Goal: Use online tool/utility: Use online tool/utility

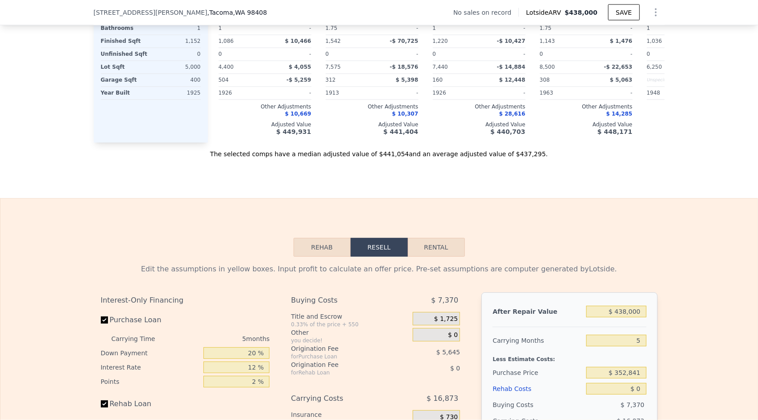
scroll to position [1122, 0]
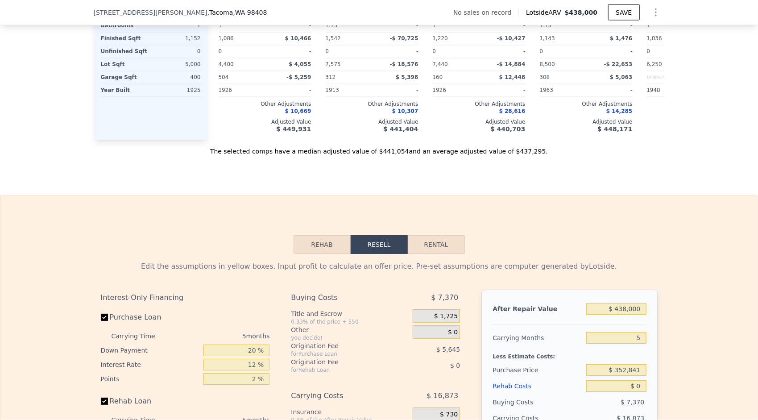
click at [466, 212] on div "Rehab Resell Rental Edit the assumptions in yellow boxes. Input profit to calcu…" at bounding box center [379, 411] width 758 height 430
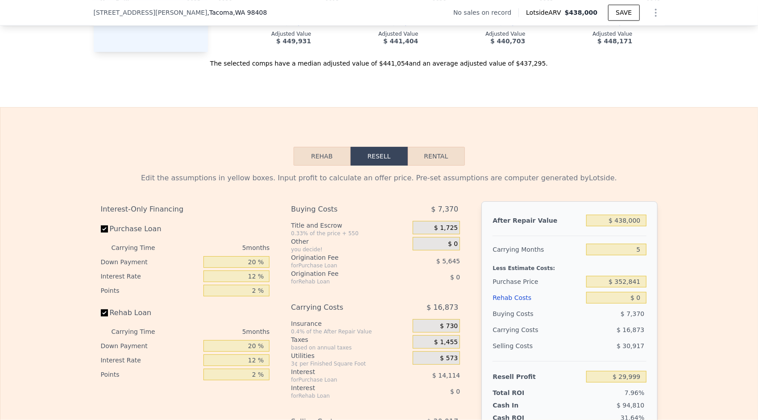
scroll to position [1211, 0]
drag, startPoint x: 640, startPoint y: 229, endPoint x: 620, endPoint y: 229, distance: 20.1
click at [620, 226] on input "$ 438,000" at bounding box center [617, 221] width 60 height 12
type input "$ 415"
type input "-$ 376,518"
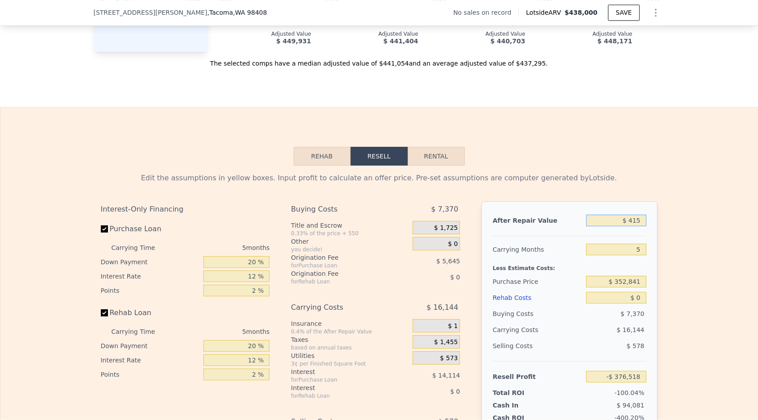
type input "$ 4,150"
type input "-$ 373,049"
type input "$ 415,000"
type input "$ 8,632"
type input "$ 415,000"
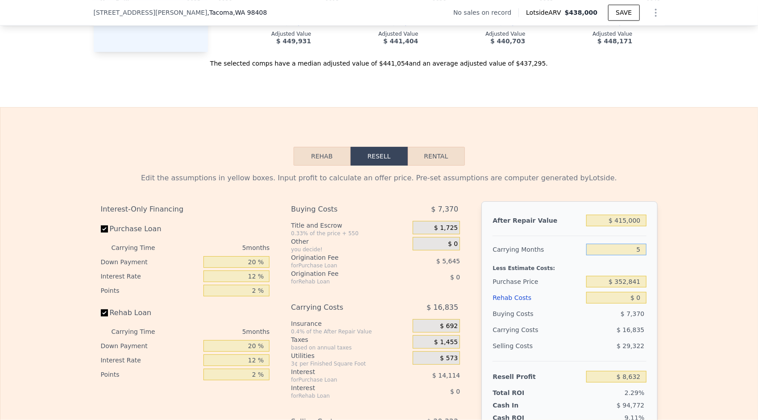
drag, startPoint x: 640, startPoint y: 255, endPoint x: 635, endPoint y: 255, distance: 5.4
click at [635, 255] on input "5" at bounding box center [617, 250] width 60 height 12
type input "7"
type input "$ 1,898"
type input "7"
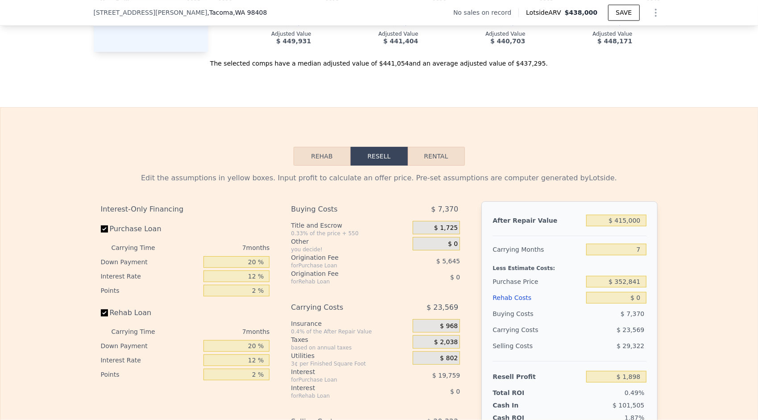
click at [654, 282] on div "After Repair Value $ 415,000 Carrying Months 7 Less Estimate Costs: Purchase Pr…" at bounding box center [570, 325] width 176 height 248
drag, startPoint x: 639, startPoint y: 288, endPoint x: 618, endPoint y: 288, distance: 21.0
click at [618, 288] on input "$ 352,841" at bounding box center [617, 282] width 60 height 12
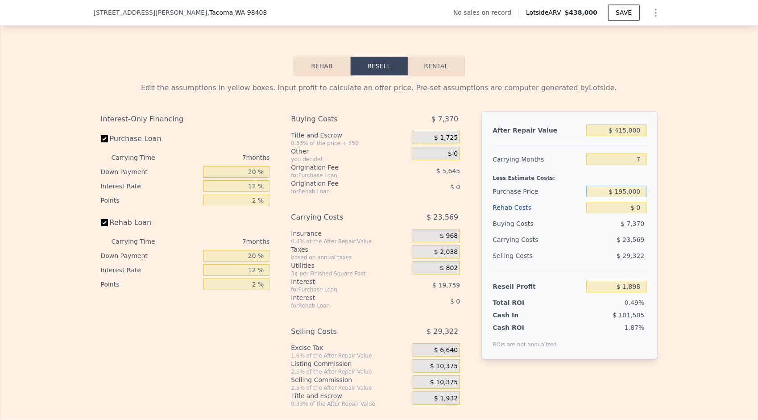
scroll to position [1300, 0]
type input "$ 195,000"
type input "$ 171,631"
click at [672, 242] on div "Edit the assumptions in yellow boxes. Input profit to calculate an offer price.…" at bounding box center [379, 242] width 758 height 332
click at [440, 388] on span "$ 10,375" at bounding box center [444, 383] width 28 height 8
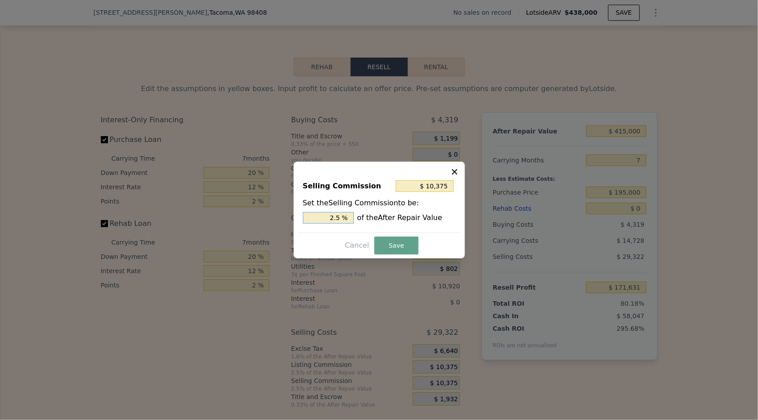
drag, startPoint x: 341, startPoint y: 219, endPoint x: 333, endPoint y: 220, distance: 8.5
click at [333, 220] on input "2.5 %" at bounding box center [328, 218] width 51 height 12
type input ". %"
type input "$ 2,075"
type input "0.5 %"
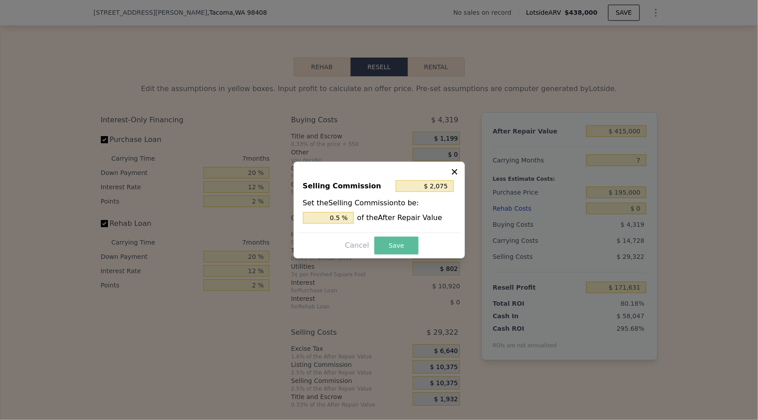
click at [398, 244] on button "Save" at bounding box center [397, 246] width 44 height 18
type input "$ 179,931"
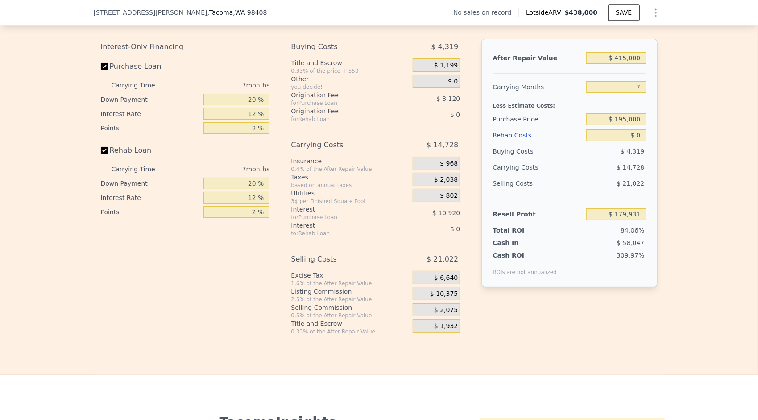
scroll to position [1323, 0]
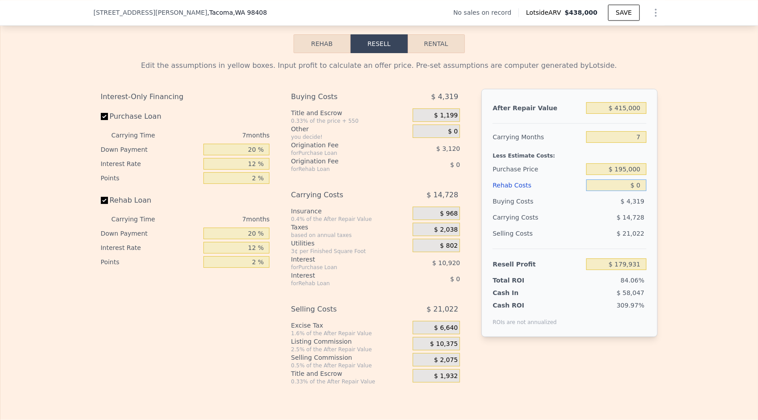
click at [635, 191] on input "$ 0" at bounding box center [617, 185] width 60 height 12
type input "$ 1"
type input "$ 179,930"
type input "$ 11"
type input "$ 179,920"
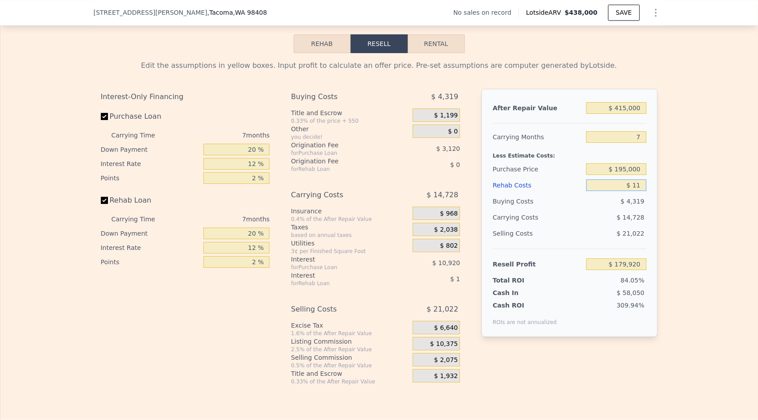
type input "$ 115"
type input "$ 179,807"
type input "$ 1,150"
type input "$ 178,700"
type input "$ 115,000"
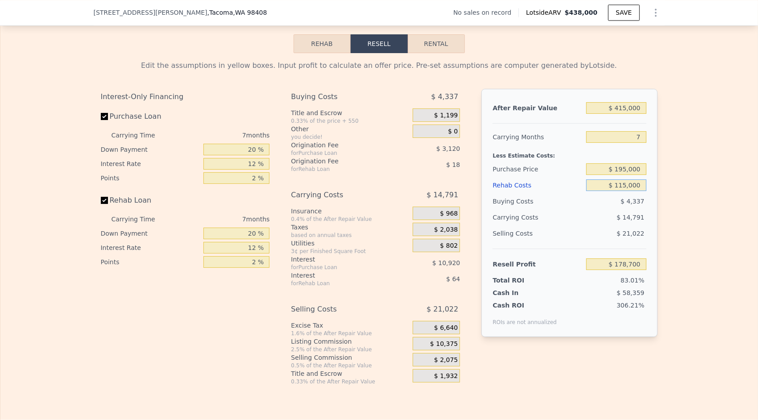
type input "$ 56,651"
type input "$ 115,000"
click at [654, 217] on div "Edit the assumptions in yellow boxes. Input profit to calculate an offer price.…" at bounding box center [379, 219] width 571 height 332
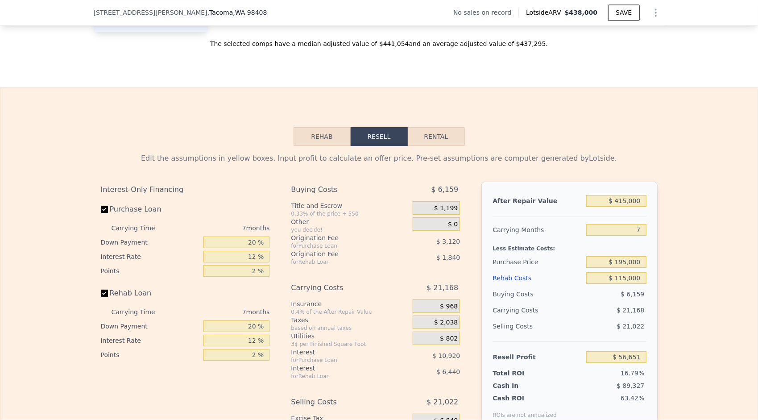
scroll to position [1229, 0]
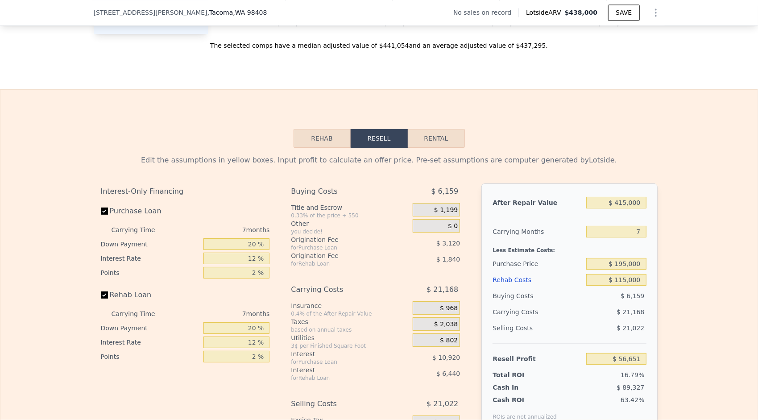
click at [482, 196] on div "After Repair Value $ 415,000 Carrying Months 7 Less Estimate Costs: Purchase Pr…" at bounding box center [570, 307] width 176 height 248
type input "$ 438,000"
type input "5"
type input "$ 0"
type input "$ 29,999"
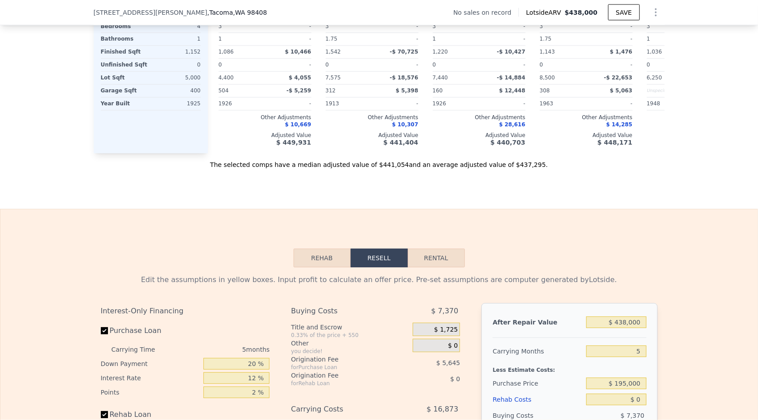
scroll to position [1171, 0]
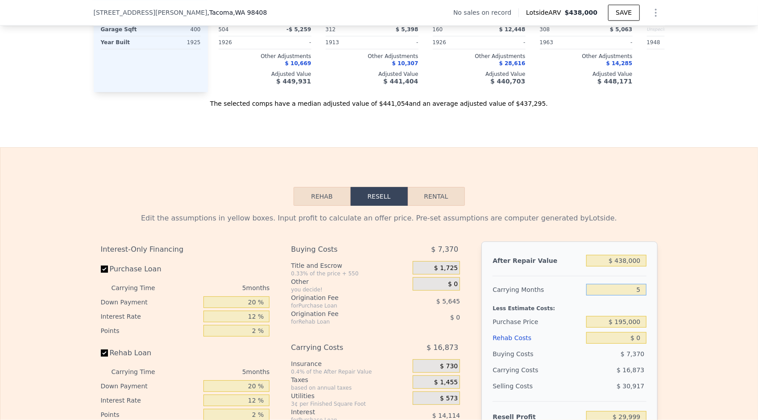
drag, startPoint x: 640, startPoint y: 296, endPoint x: 634, endPoint y: 295, distance: 6.4
click at [634, 295] on input "5" at bounding box center [617, 290] width 60 height 12
type input "7"
type input "$ 23,249"
type input "7"
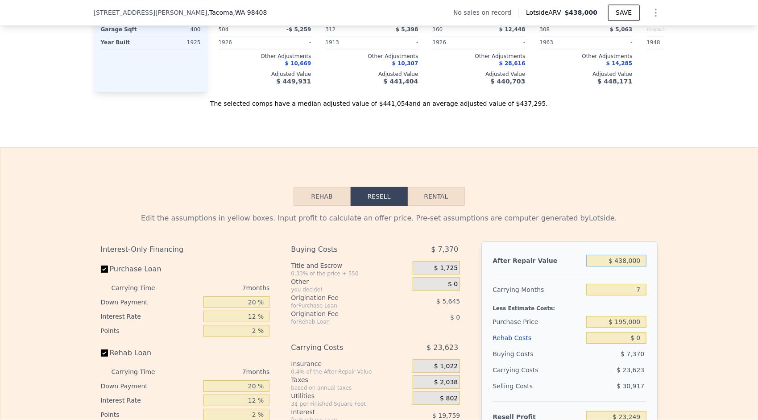
drag, startPoint x: 638, startPoint y: 267, endPoint x: 619, endPoint y: 267, distance: 19.6
click at [619, 267] on input "$ 438,000" at bounding box center [617, 261] width 60 height 12
type input "$ 415"
type input "-$ 382,976"
type input "$ 4,150"
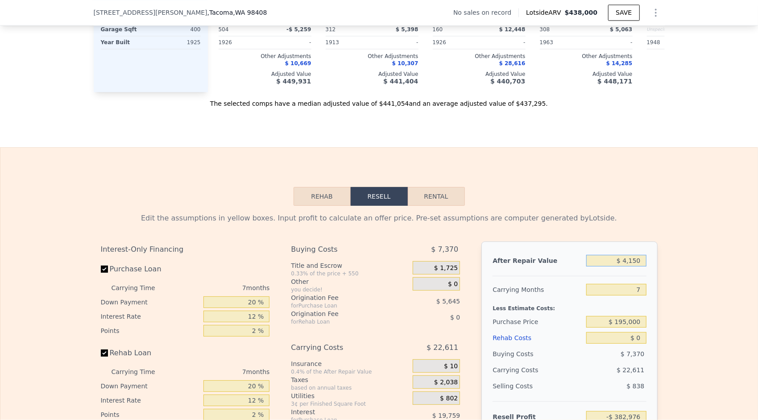
type input "-$ 379,510"
type input "$ 415,000"
type input "$ 1,898"
type input "$ 415,000"
click at [662, 316] on div "Edit the assumptions in yellow boxes. Input profit to calculate an offer price.…" at bounding box center [379, 372] width 758 height 332
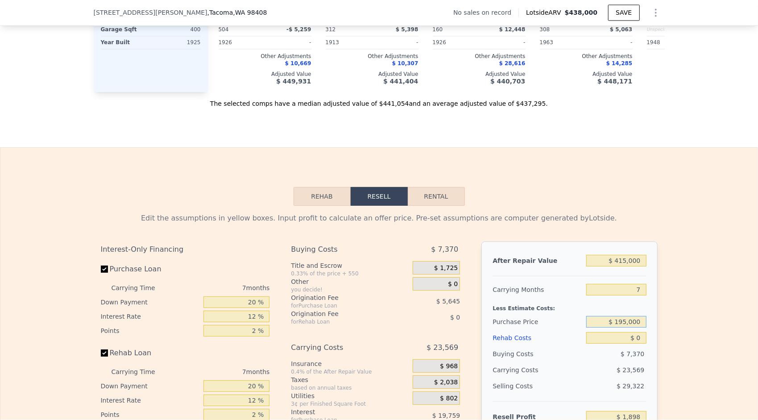
click at [632, 328] on input "$ 195,000" at bounding box center [617, 322] width 60 height 12
click at [661, 335] on div "Edit the assumptions in yellow boxes. Input profit to calculate an offer price.…" at bounding box center [379, 372] width 571 height 332
type input "$ 171,631"
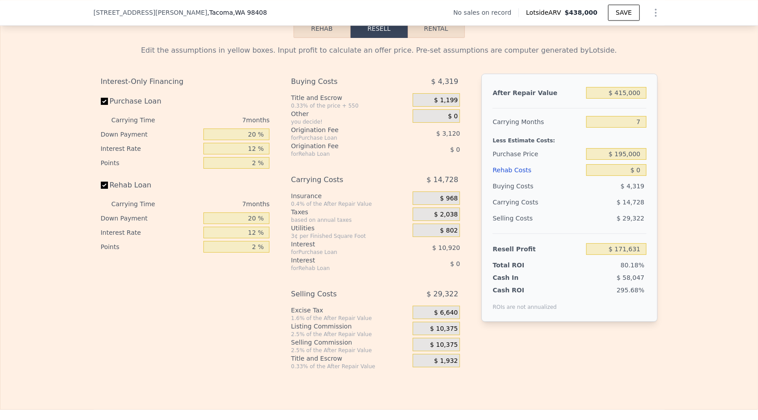
scroll to position [1341, 0]
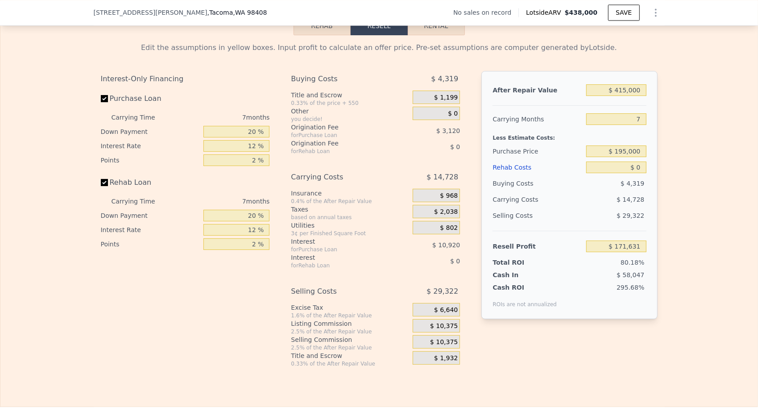
click at [447, 346] on span "$ 10,375" at bounding box center [444, 342] width 28 height 8
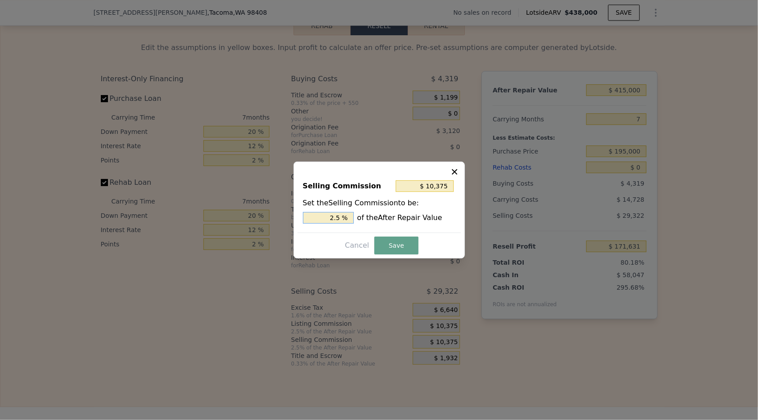
drag, startPoint x: 336, startPoint y: 219, endPoint x: 310, endPoint y: 228, distance: 27.7
click at [310, 228] on div "Selling Commission $ 10,375 Set the Selling Commission to be: 2.5 % of the Afte…" at bounding box center [379, 203] width 163 height 60
type input "$ 2,075"
type input "0.5 %"
click at [400, 247] on button "Save" at bounding box center [397, 246] width 44 height 18
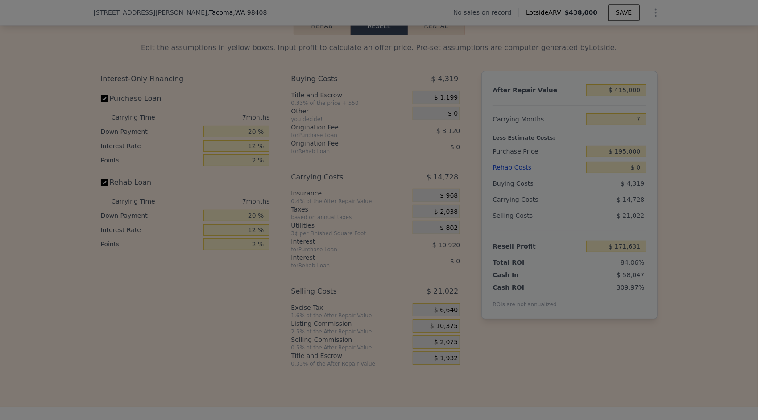
type input "$ 179,931"
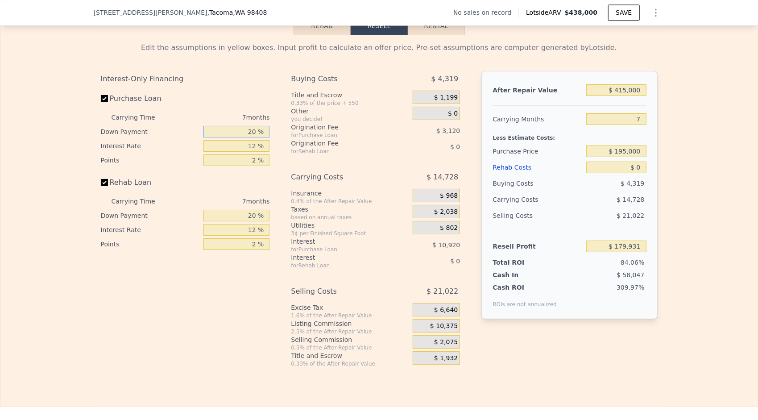
drag, startPoint x: 253, startPoint y: 141, endPoint x: 244, endPoint y: 141, distance: 8.9
click at [244, 138] on input "20 %" at bounding box center [237, 132] width 66 height 12
type input "10 %"
type input "$ 178,176"
type input "10 %"
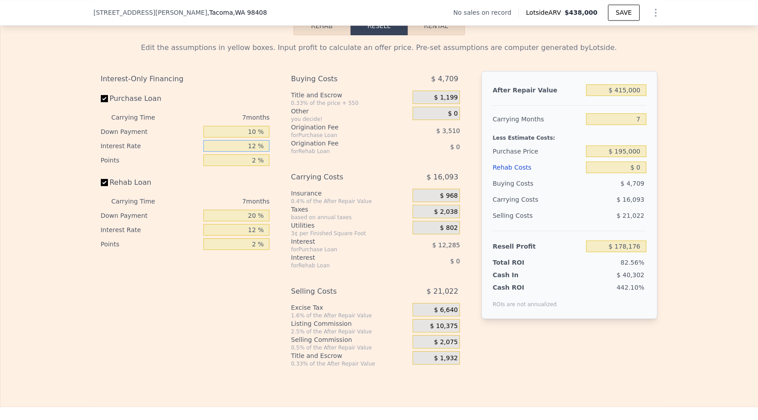
drag, startPoint x: 252, startPoint y: 154, endPoint x: 239, endPoint y: 156, distance: 13.6
click at [239, 152] on input "12 %" at bounding box center [237, 146] width 66 height 12
type input "1 %"
type input "$ 189,439"
type input "10 %"
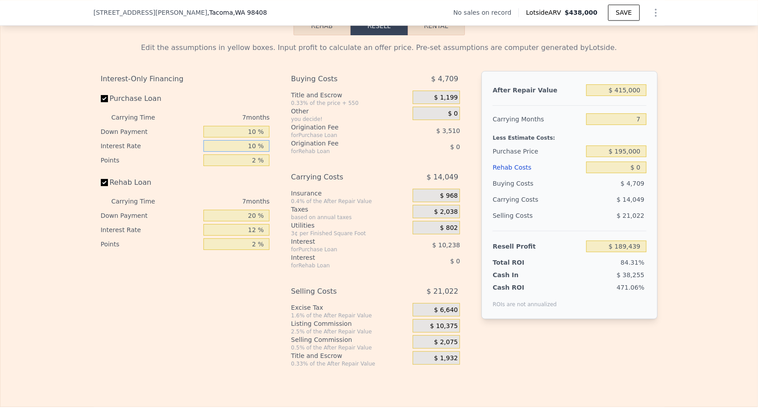
type input "$ 180,220"
type input "10 %"
click at [482, 179] on div "After Repair Value $ 415,000 Carrying Months 7 Less Estimate Costs: Purchase Pr…" at bounding box center [570, 195] width 176 height 248
click at [441, 330] on span "$ 10,375" at bounding box center [444, 326] width 28 height 8
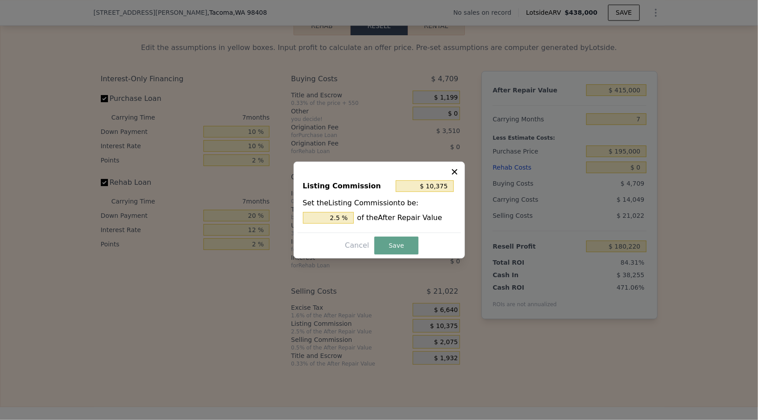
click at [456, 173] on icon at bounding box center [454, 171] width 5 height 5
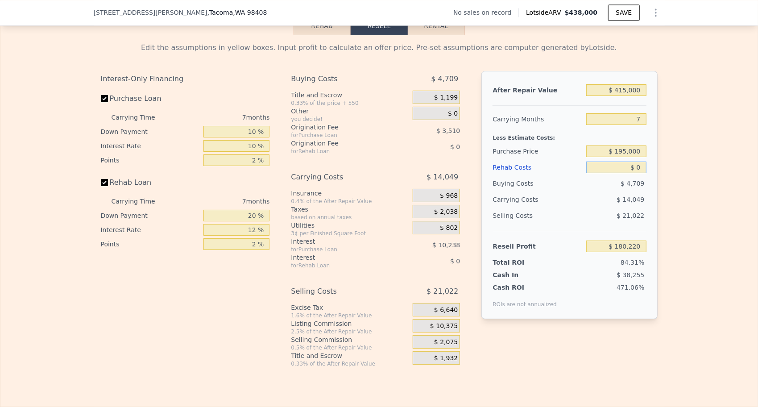
click at [638, 173] on input "$ 0" at bounding box center [617, 168] width 60 height 12
type input "$ 1"
type input "$ 180,219"
type input "$ 100"
type input "$ 180,111"
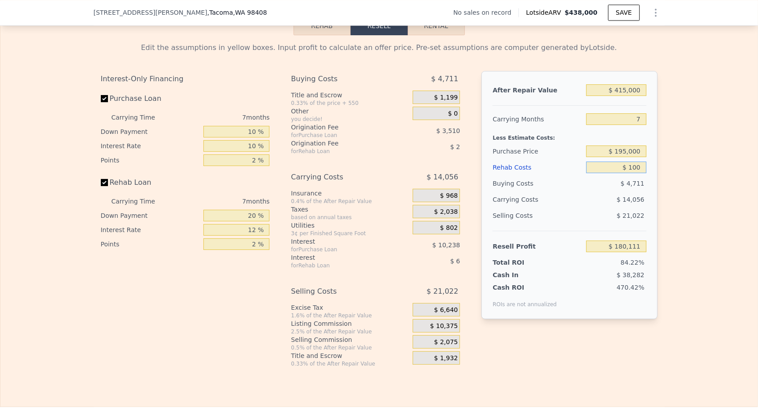
type input "$ 1,000"
type input "$ 179,148"
type input "$ 100,000"
type input "$ 73,020"
type input "$ 100,000"
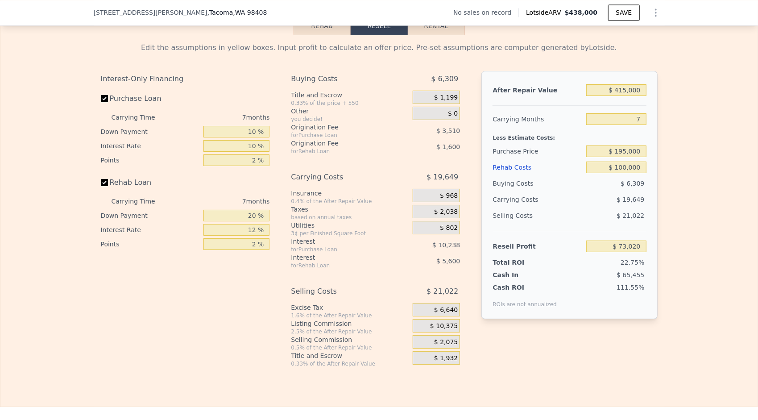
click at [654, 213] on div "Edit the assumptions in yellow boxes. Input profit to calculate an offer price.…" at bounding box center [379, 201] width 571 height 332
